Goal: Complete application form: Complete application form

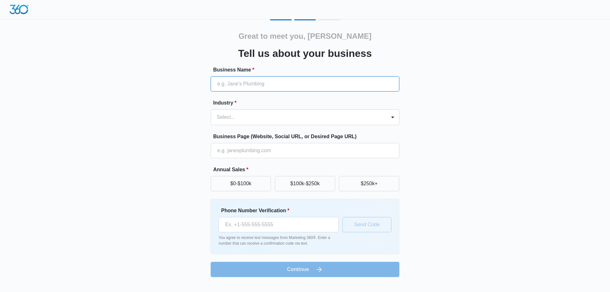
click at [238, 89] on input "Business Name *" at bounding box center [305, 83] width 189 height 15
type input "TekWissen Software Pvt. Ltd"
click at [243, 117] on div at bounding box center [297, 117] width 161 height 9
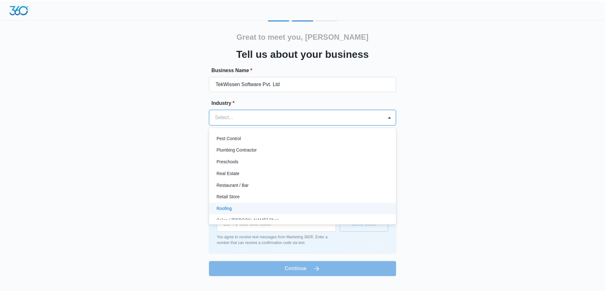
scroll to position [350, 0]
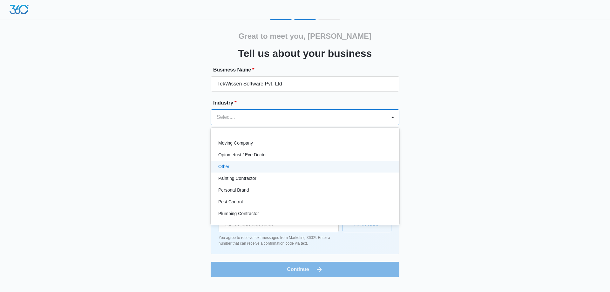
click at [232, 165] on div "Other" at bounding box center [304, 166] width 172 height 7
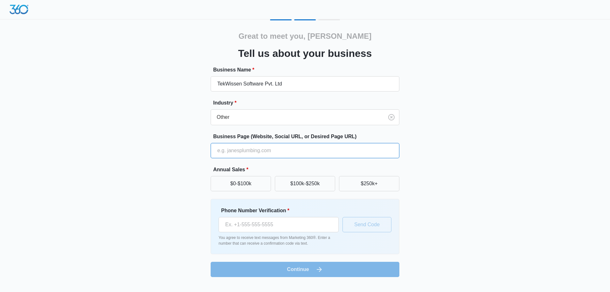
click at [241, 152] on input "Business Page (Website, Social URL, or Desired Page URL)" at bounding box center [305, 150] width 189 height 15
type input "[URL][DOMAIN_NAME]"
click at [372, 185] on button "$250k+" at bounding box center [369, 183] width 60 height 15
click at [231, 225] on input "Phone Number Verification *" at bounding box center [279, 224] width 120 height 15
type input "[PHONE_NUMBER]"
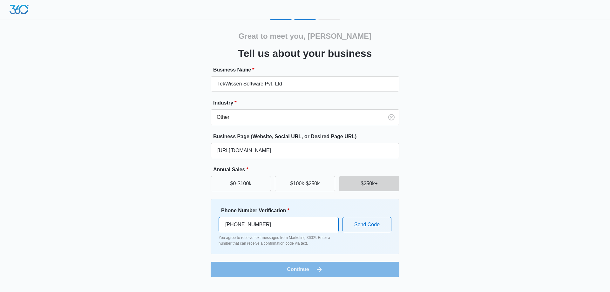
drag, startPoint x: 245, startPoint y: 226, endPoint x: 176, endPoint y: 226, distance: 68.3
click at [176, 226] on div "Great to meet you, [PERSON_NAME] us about your business Business Name * TekWiss…" at bounding box center [304, 148] width 381 height 258
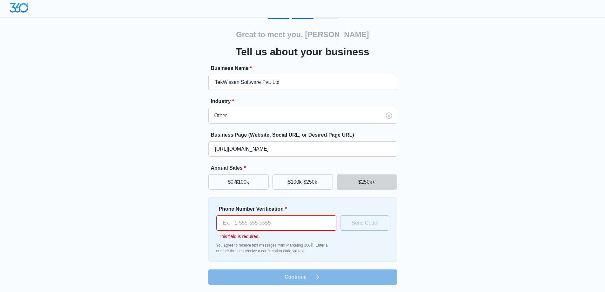
scroll to position [2, 0]
click at [240, 223] on input "Phone Number Verification *" at bounding box center [276, 222] width 120 height 15
type input "[PHONE_NUMBER]"
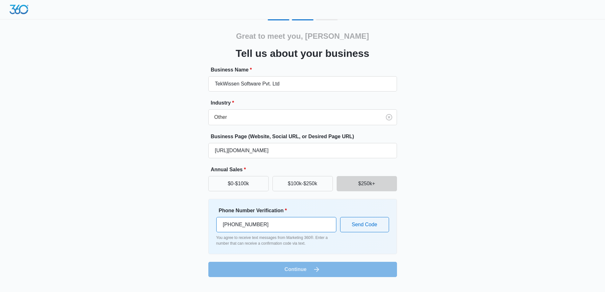
scroll to position [0, 0]
click at [372, 227] on button "Send Code" at bounding box center [367, 224] width 49 height 15
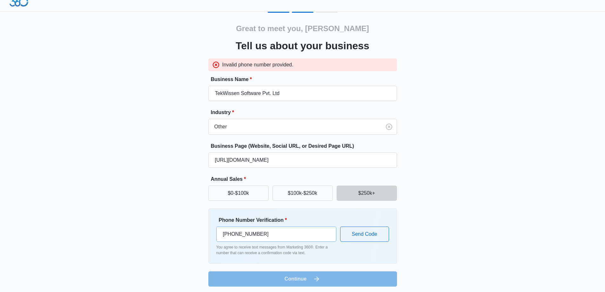
scroll to position [10, 0]
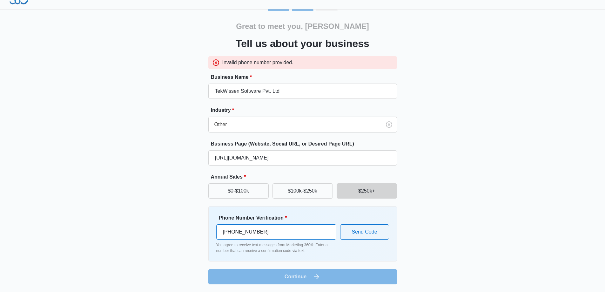
click at [224, 236] on input "[PHONE_NUMBER]" at bounding box center [276, 231] width 120 height 15
drag, startPoint x: 261, startPoint y: 231, endPoint x: 183, endPoint y: 231, distance: 78.2
click at [183, 231] on div "Great to meet you, Tek Tell us about your business Invalid phone number provide…" at bounding box center [302, 147] width 381 height 275
click at [377, 234] on button "Send Code" at bounding box center [364, 231] width 49 height 15
click at [226, 231] on input "[PHONE_NUMBER]" at bounding box center [276, 231] width 120 height 15
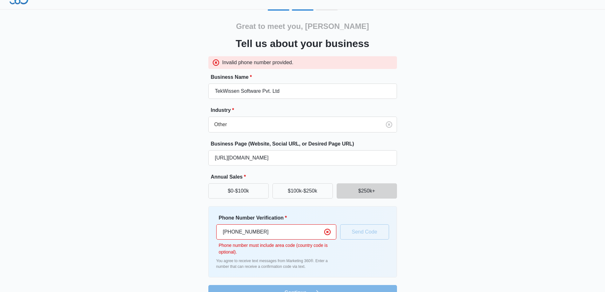
drag, startPoint x: 248, startPoint y: 237, endPoint x: 270, endPoint y: 229, distance: 23.6
click at [249, 237] on input "[PHONE_NUMBER]" at bounding box center [276, 231] width 120 height 15
click at [271, 229] on input "[PHONE_NUMBER]" at bounding box center [276, 231] width 120 height 15
click at [247, 232] on input "[PHONE_NUMBER]" at bounding box center [276, 231] width 120 height 15
drag, startPoint x: 232, startPoint y: 232, endPoint x: 190, endPoint y: 230, distance: 42.0
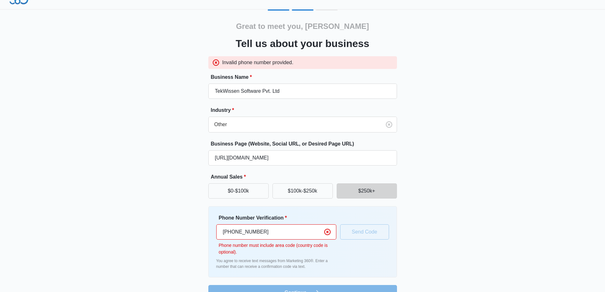
click at [190, 230] on div "Great to meet you, Tek Tell us about your business Invalid phone number provide…" at bounding box center [302, 155] width 381 height 291
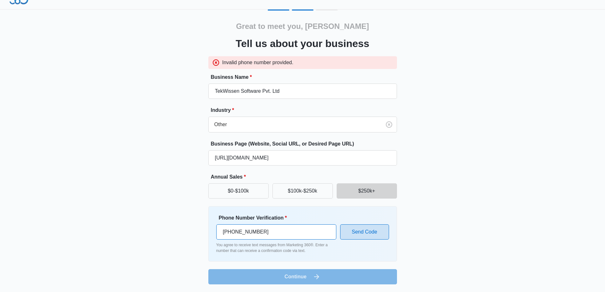
type input "[PHONE_NUMBER]"
click at [367, 231] on button "Send Code" at bounding box center [364, 231] width 49 height 15
drag, startPoint x: 258, startPoint y: 231, endPoint x: 161, endPoint y: 228, distance: 96.7
click at [162, 228] on div "Great to meet you, Tek Tell us about your business Invalid phone number provide…" at bounding box center [302, 147] width 381 height 275
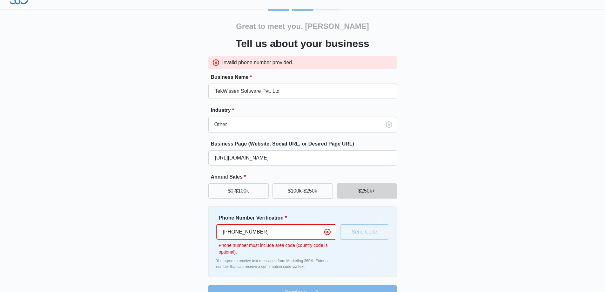
drag, startPoint x: 228, startPoint y: 231, endPoint x: 232, endPoint y: 231, distance: 4.4
click at [232, 231] on input "[PHONE_NUMBER]" at bounding box center [276, 231] width 120 height 15
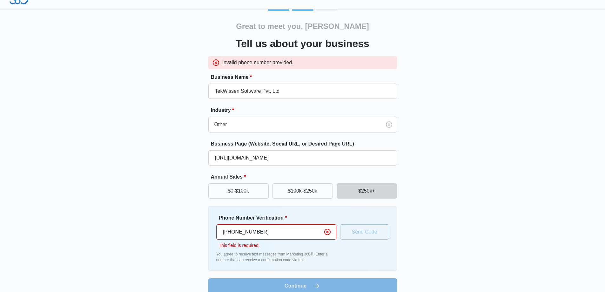
drag, startPoint x: 227, startPoint y: 230, endPoint x: 220, endPoint y: 230, distance: 7.0
click at [220, 230] on input "[PHONE_NUMBER]" at bounding box center [276, 231] width 120 height 15
click at [230, 233] on input "[PHONE_NUMBER]" at bounding box center [276, 231] width 120 height 15
click at [229, 233] on input "[PHONE_NUMBER]" at bounding box center [276, 231] width 120 height 15
type input "99908129071"
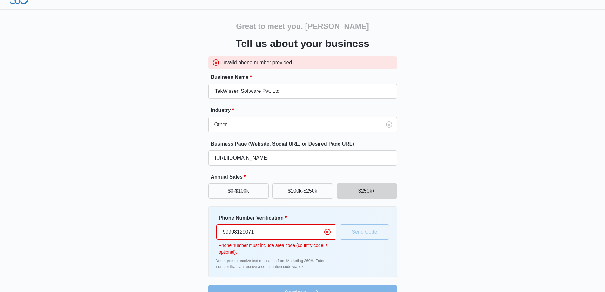
click at [290, 227] on input "99908129071" at bounding box center [276, 231] width 120 height 15
click at [252, 232] on input "99908129071" at bounding box center [276, 231] width 120 height 15
click at [261, 231] on input "99908129071" at bounding box center [276, 231] width 120 height 15
drag, startPoint x: 259, startPoint y: 230, endPoint x: 215, endPoint y: 230, distance: 44.5
click at [215, 230] on div "Phone Number Verification * 99908129071 Phone number must include area code (co…" at bounding box center [302, 241] width 189 height 71
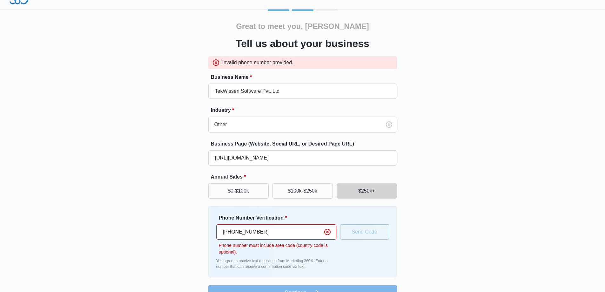
click at [248, 232] on input "[PHONE_NUMBER]" at bounding box center [276, 231] width 120 height 15
click at [290, 233] on input "[PHONE_NUMBER]" at bounding box center [276, 231] width 120 height 15
type input "[PHONE_NUMBER]"
click at [249, 230] on input "[PHONE_NUMBER]" at bounding box center [276, 231] width 120 height 15
click at [246, 230] on input "[PHONE_NUMBER]" at bounding box center [276, 231] width 120 height 15
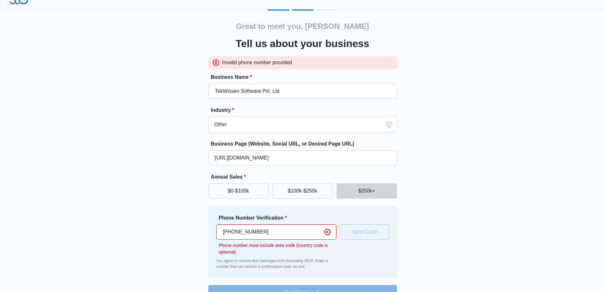
click at [304, 240] on div "Phone Number Verification * [PHONE_NUMBER] Phone number must include area code …" at bounding box center [276, 234] width 120 height 41
click at [244, 230] on input "[PHONE_NUMBER]" at bounding box center [276, 231] width 120 height 15
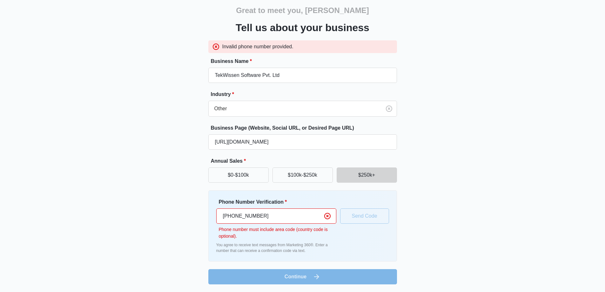
click at [240, 215] on input "[PHONE_NUMBER]" at bounding box center [276, 215] width 120 height 15
drag, startPoint x: 278, startPoint y: 217, endPoint x: 195, endPoint y: 218, distance: 82.9
click at [195, 218] on div "Great to meet you, Tek Tell us about your business Invalid phone number provide…" at bounding box center [302, 139] width 381 height 291
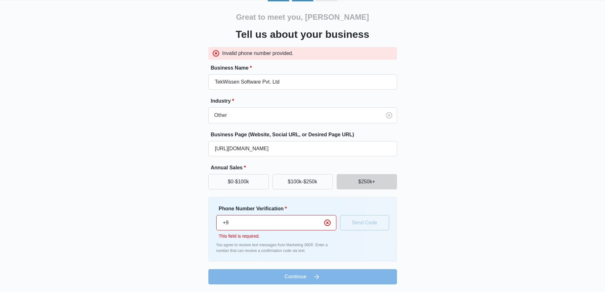
type input "+"
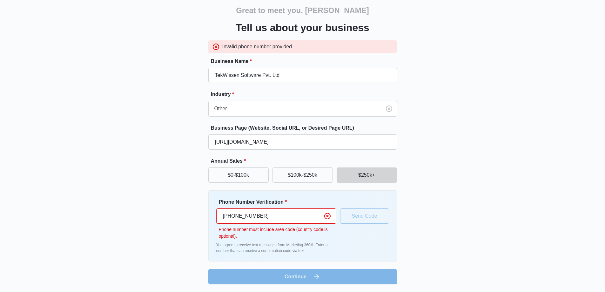
scroll to position [10, 0]
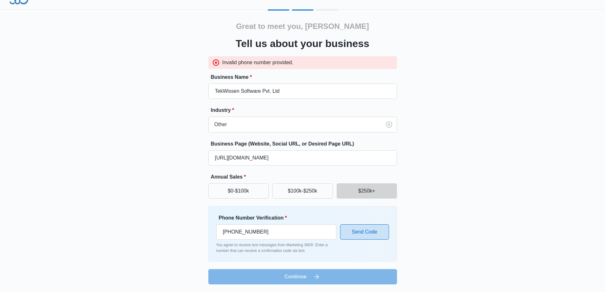
click at [373, 235] on button "Send Code" at bounding box center [364, 231] width 49 height 15
drag, startPoint x: 272, startPoint y: 233, endPoint x: 230, endPoint y: 235, distance: 41.7
click at [230, 235] on input "[PHONE_NUMBER]" at bounding box center [276, 231] width 120 height 15
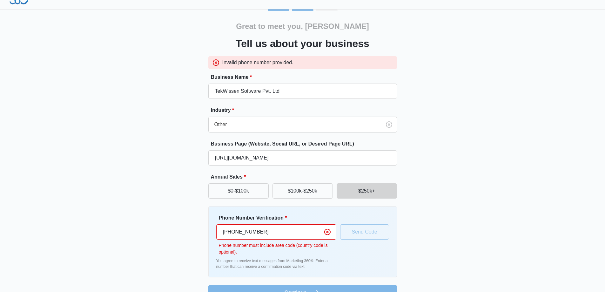
type input "[PHONE_NUMBER]"
